Goal: Transaction & Acquisition: Purchase product/service

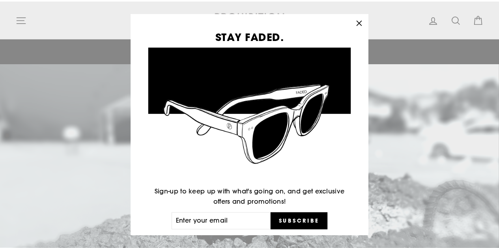
scroll to position [28, 0]
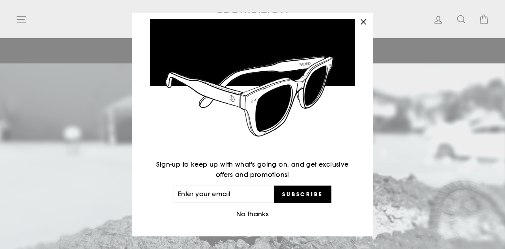
click at [366, 19] on icon "button" at bounding box center [363, 22] width 11 height 11
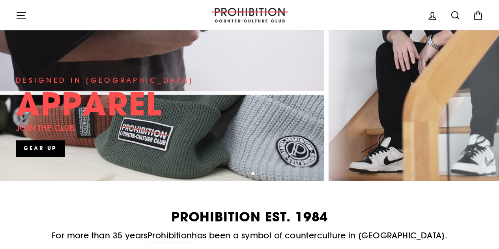
scroll to position [0, 0]
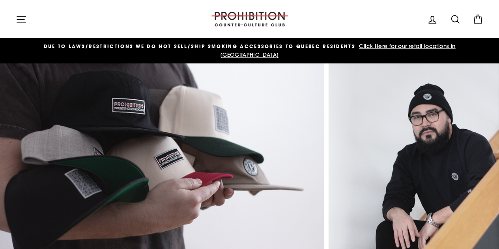
click at [459, 19] on icon at bounding box center [455, 19] width 11 height 11
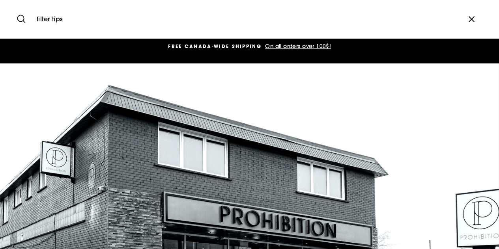
type input "filter tips"
click at [16, 6] on button "Search" at bounding box center [24, 19] width 17 height 26
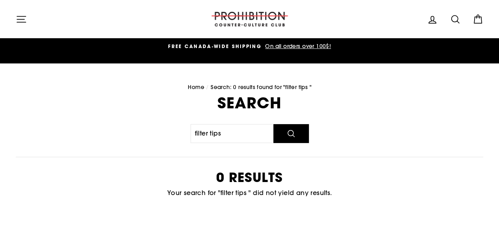
click at [452, 21] on icon at bounding box center [454, 18] width 7 height 7
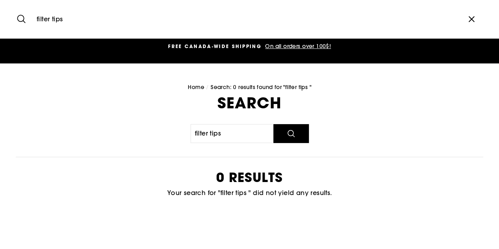
drag, startPoint x: 69, startPoint y: 18, endPoint x: 0, endPoint y: 16, distance: 68.7
click at [0, 16] on div "Search filter tips "Close (esc)"" at bounding box center [249, 19] width 499 height 38
type input "raw"
click at [16, 6] on button "Search" at bounding box center [24, 19] width 17 height 26
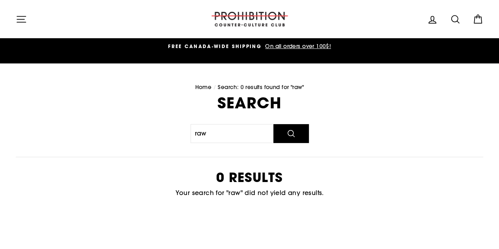
click at [20, 21] on icon "button" at bounding box center [21, 19] width 11 height 11
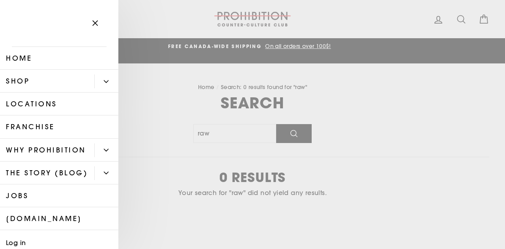
click at [104, 80] on icon "Primary" at bounding box center [106, 81] width 5 height 5
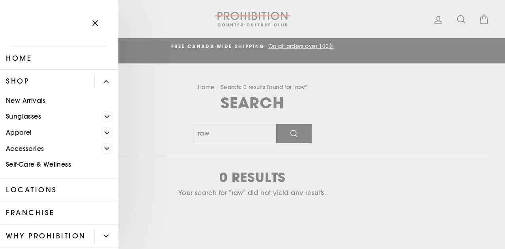
click at [105, 131] on icon "Primary" at bounding box center [107, 133] width 5 height 5
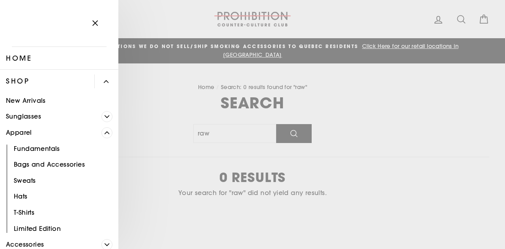
click at [105, 135] on icon "Primary" at bounding box center [107, 133] width 5 height 5
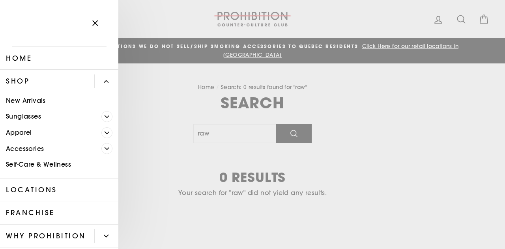
click at [105, 147] on icon "Primary" at bounding box center [107, 148] width 5 height 5
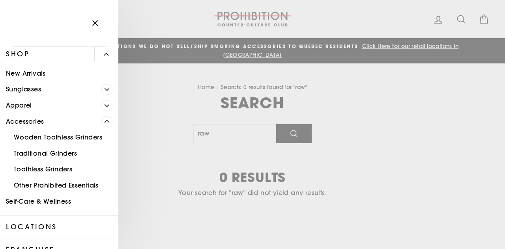
scroll to position [39, 0]
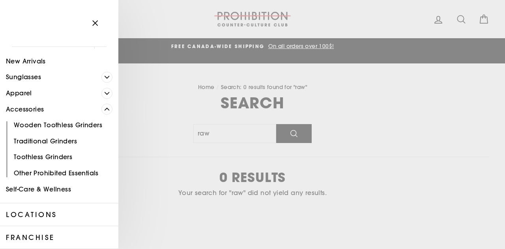
click at [28, 172] on link "Other Prohibited Essentials" at bounding box center [59, 173] width 118 height 16
